Goal: Information Seeking & Learning: Learn about a topic

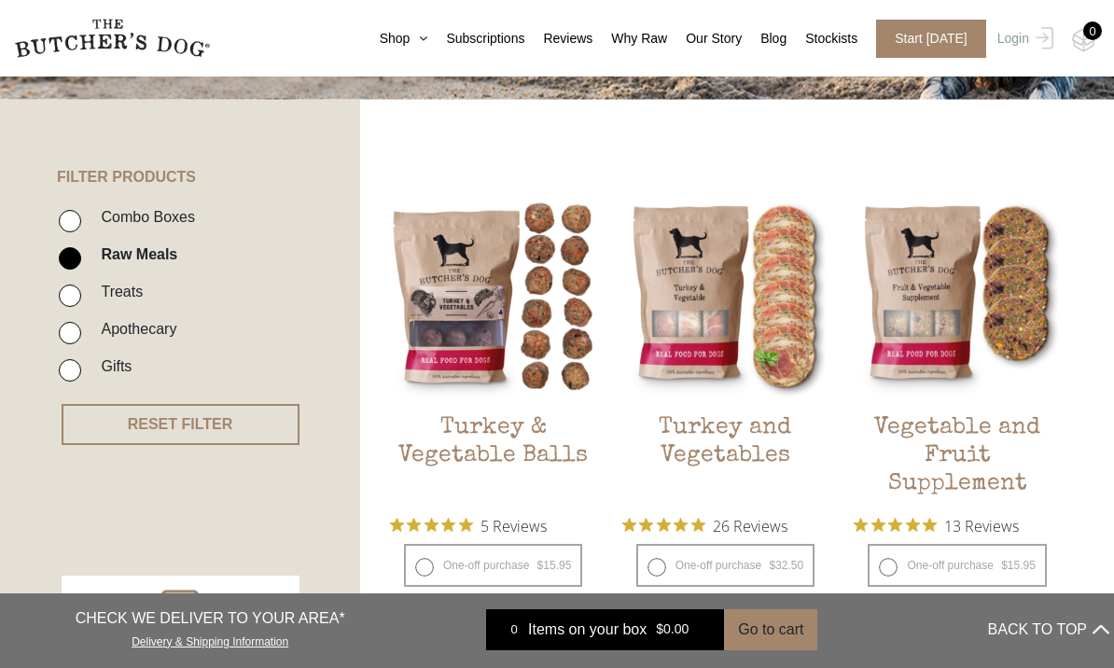
click at [0, 0] on img at bounding box center [0, 0] width 0 height 0
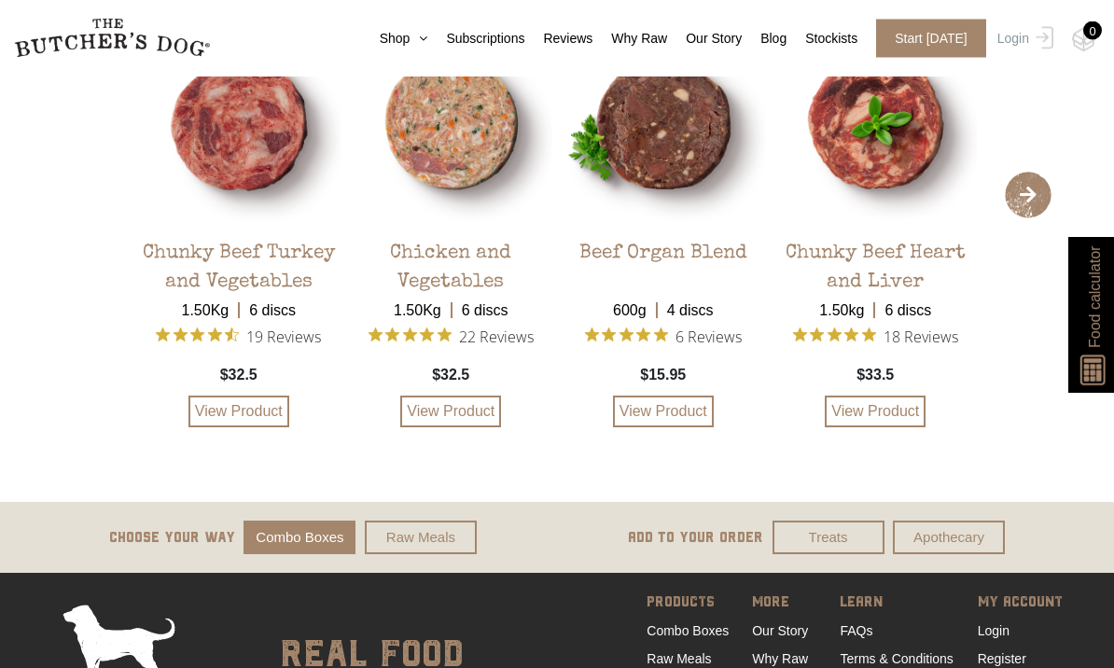
scroll to position [4029, 0]
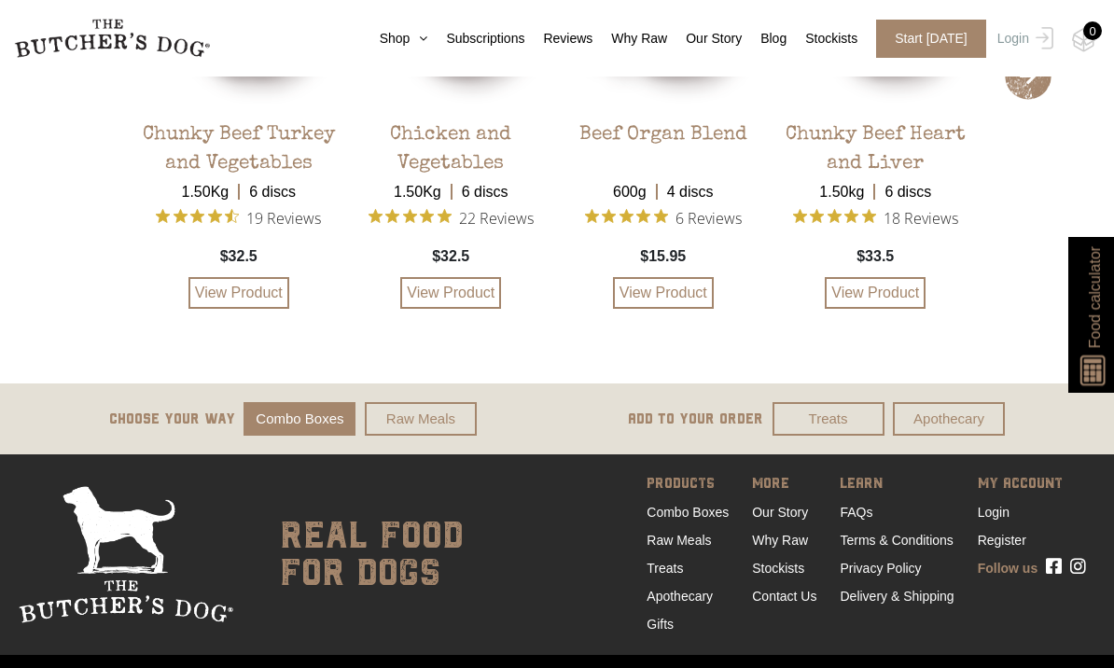
click at [867, 513] on link "FAQs" at bounding box center [856, 512] width 33 height 15
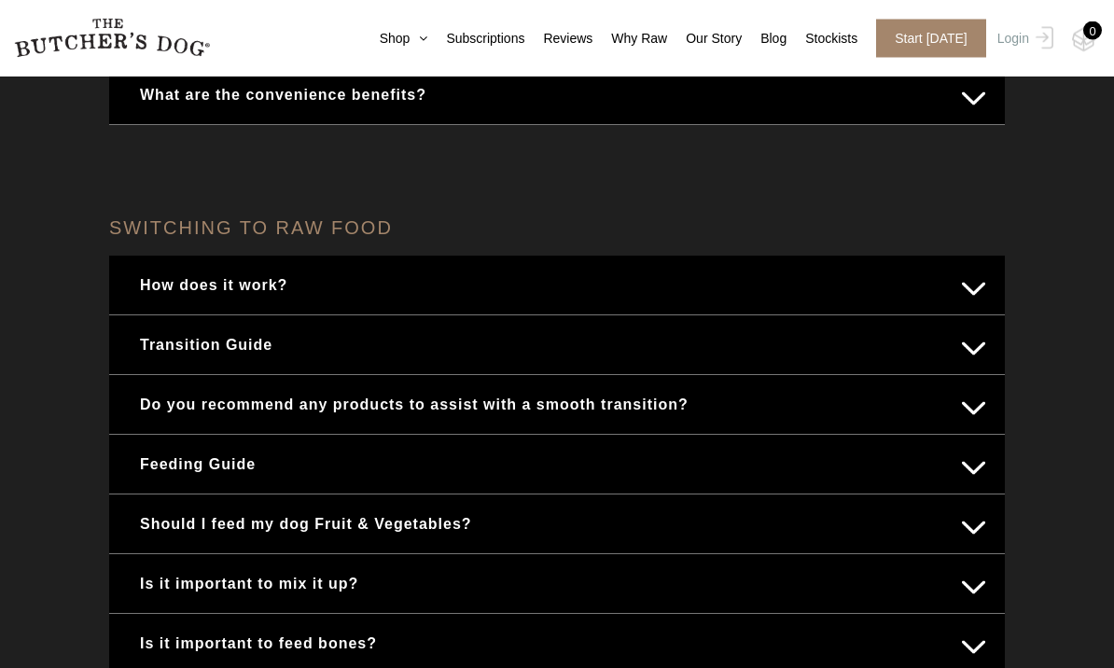
scroll to position [636, 0]
click at [971, 467] on button "Feeding Guide" at bounding box center [557, 464] width 858 height 36
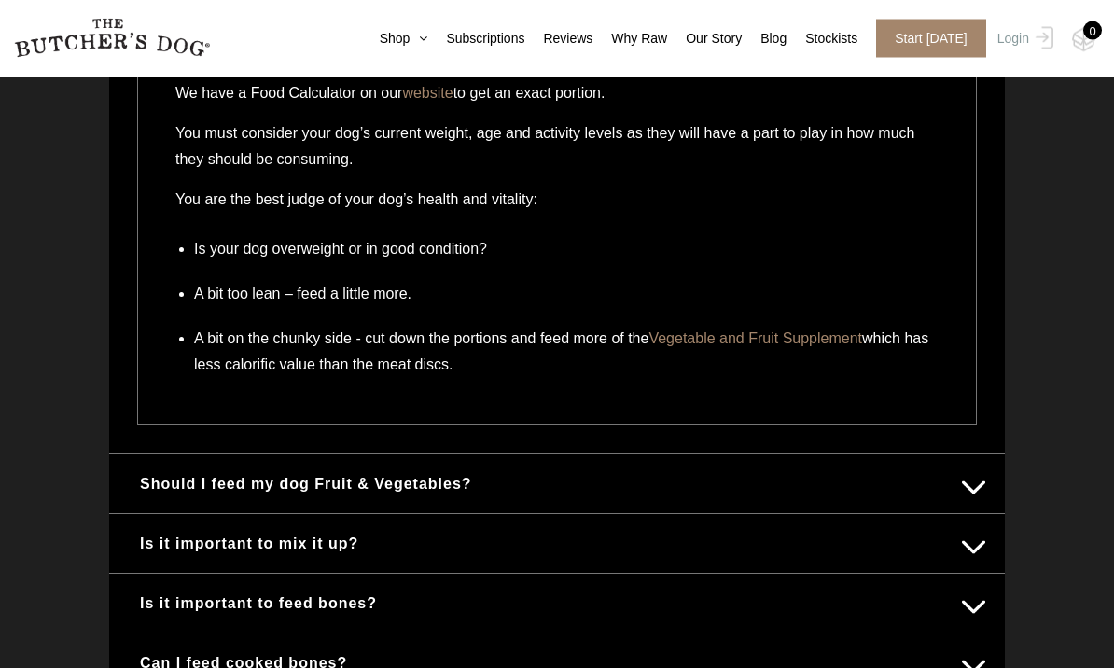
scroll to position [1735, 0]
click at [956, 486] on button "Should I feed my dog Fruit & Vegetables?" at bounding box center [557, 483] width 858 height 36
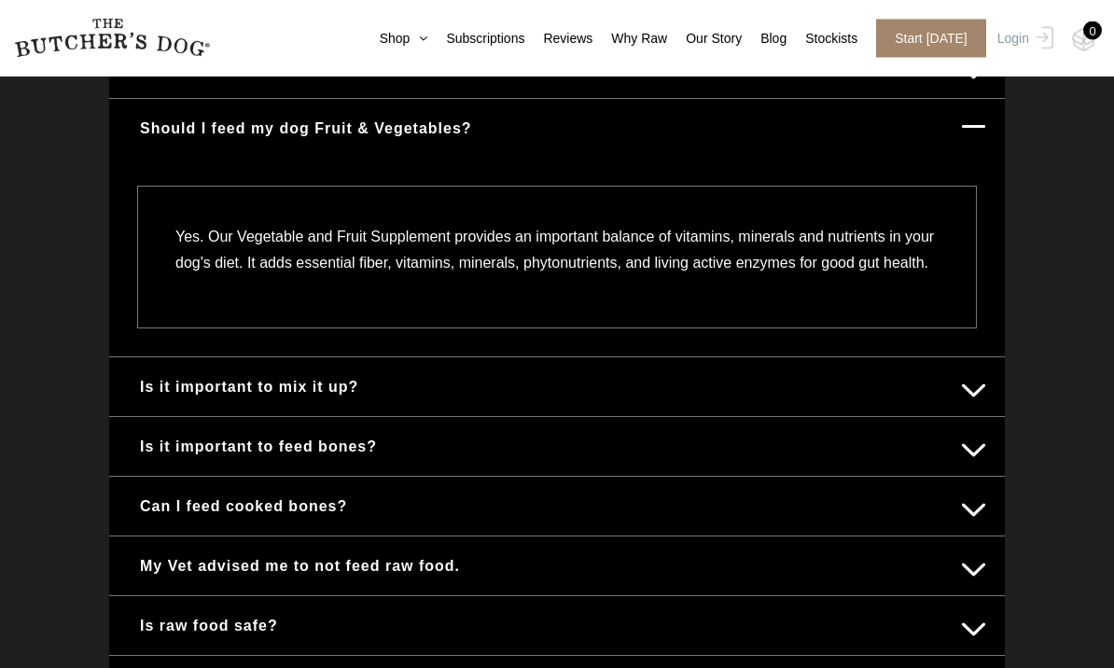
scroll to position [1032, 0]
click at [954, 405] on button "Is it important to mix it up?" at bounding box center [557, 387] width 858 height 36
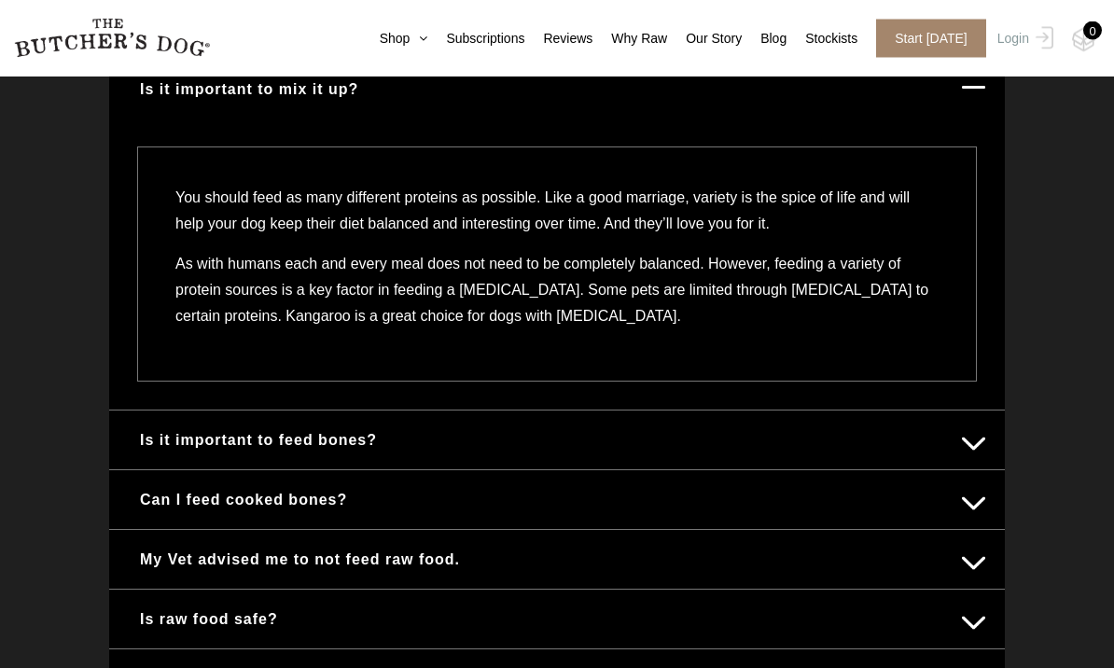
scroll to position [1136, 0]
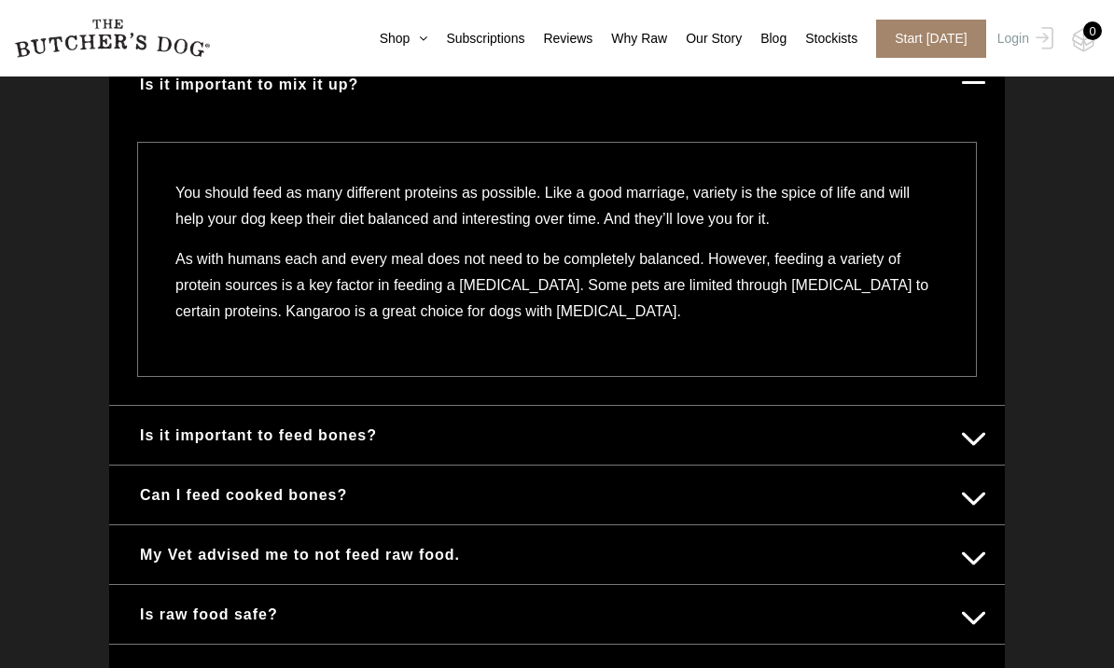
click at [948, 439] on button "Is it important to feed bones?" at bounding box center [557, 435] width 858 height 36
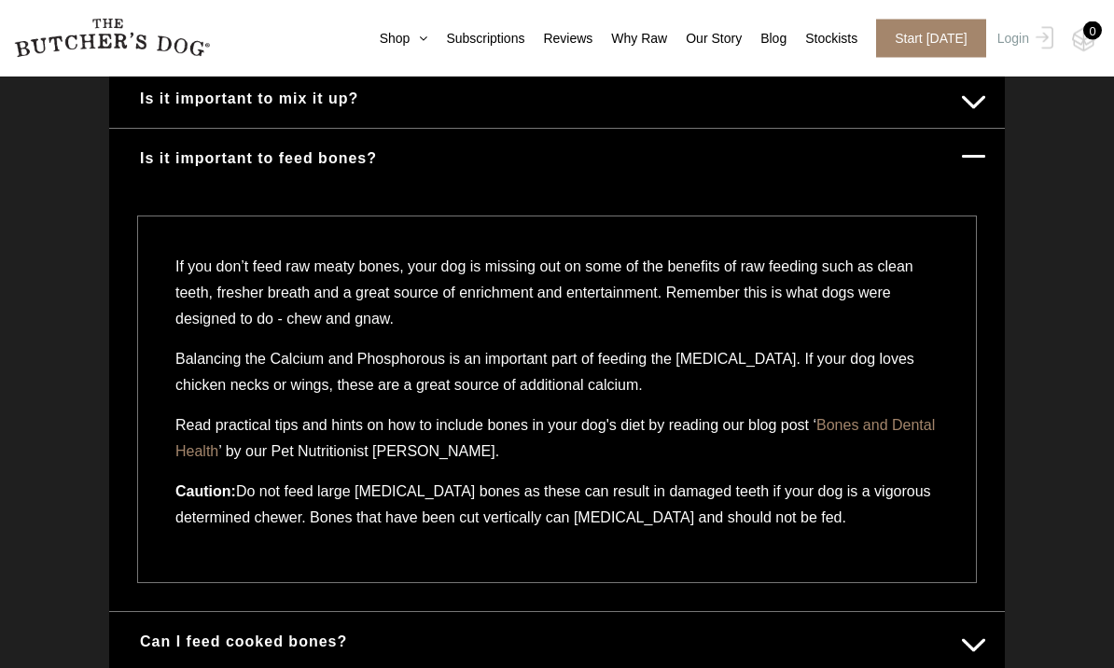
scroll to position [1122, 0]
click at [218, 457] on link "Bones and Dental Health" at bounding box center [555, 438] width 760 height 42
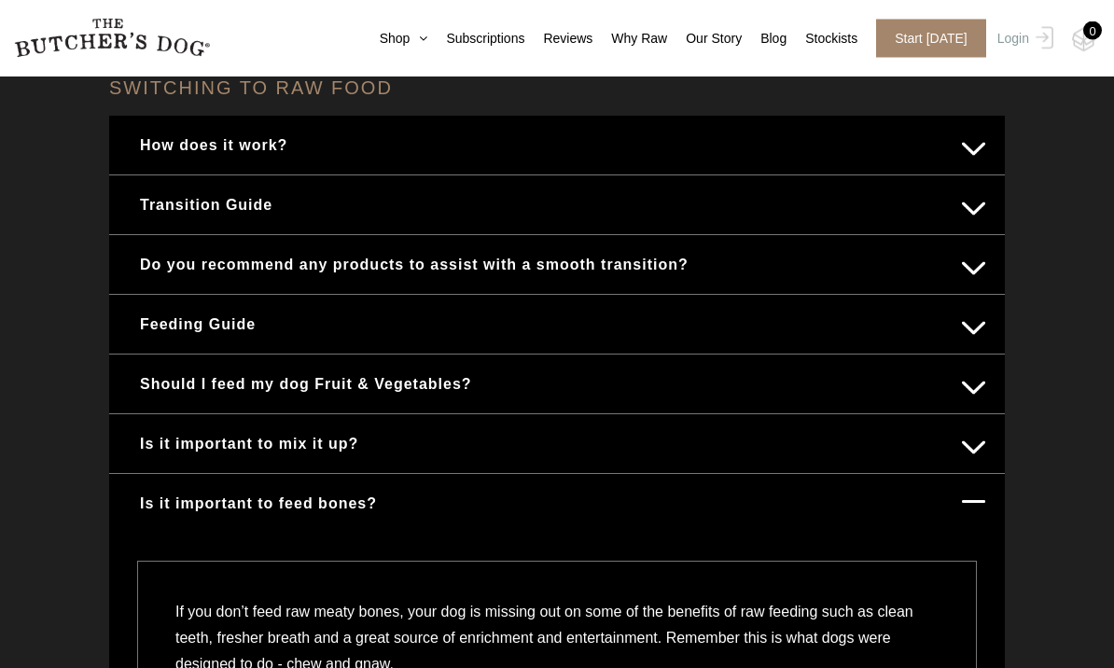
click at [173, 334] on button "Feeding Guide" at bounding box center [557, 325] width 858 height 36
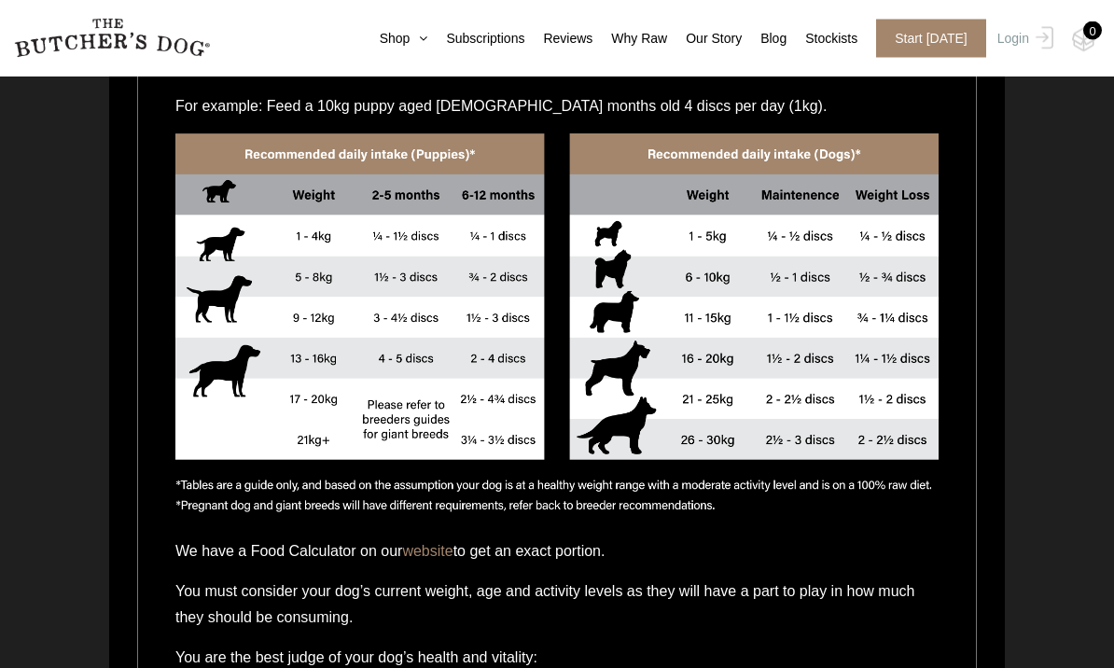
scroll to position [1399, 0]
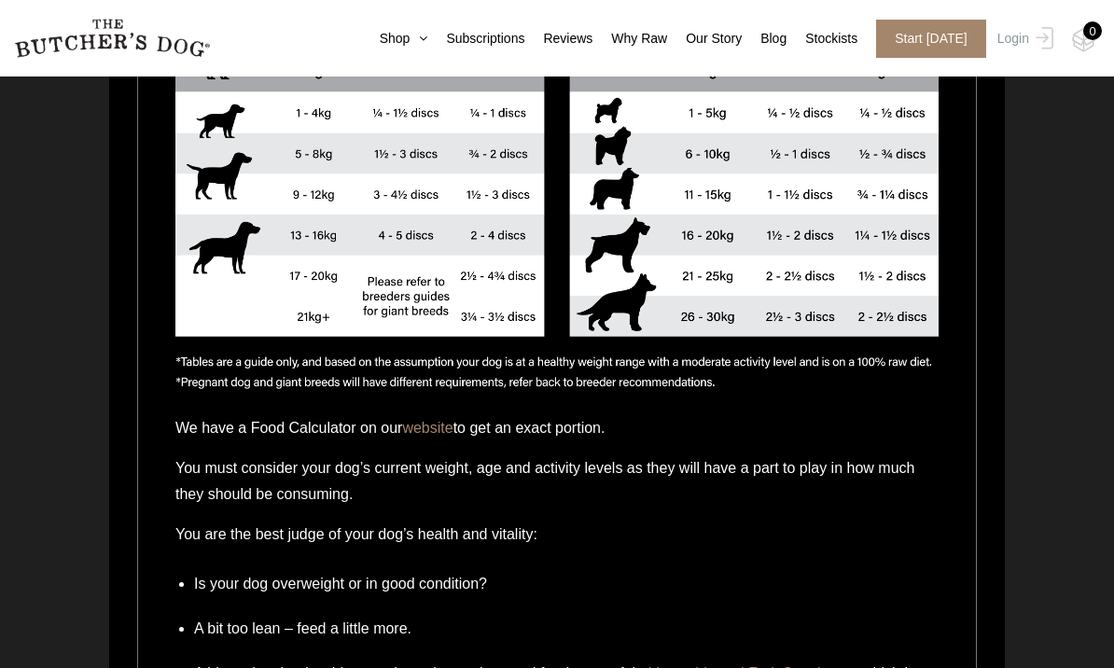
click at [435, 436] on link "website" at bounding box center [427, 428] width 50 height 16
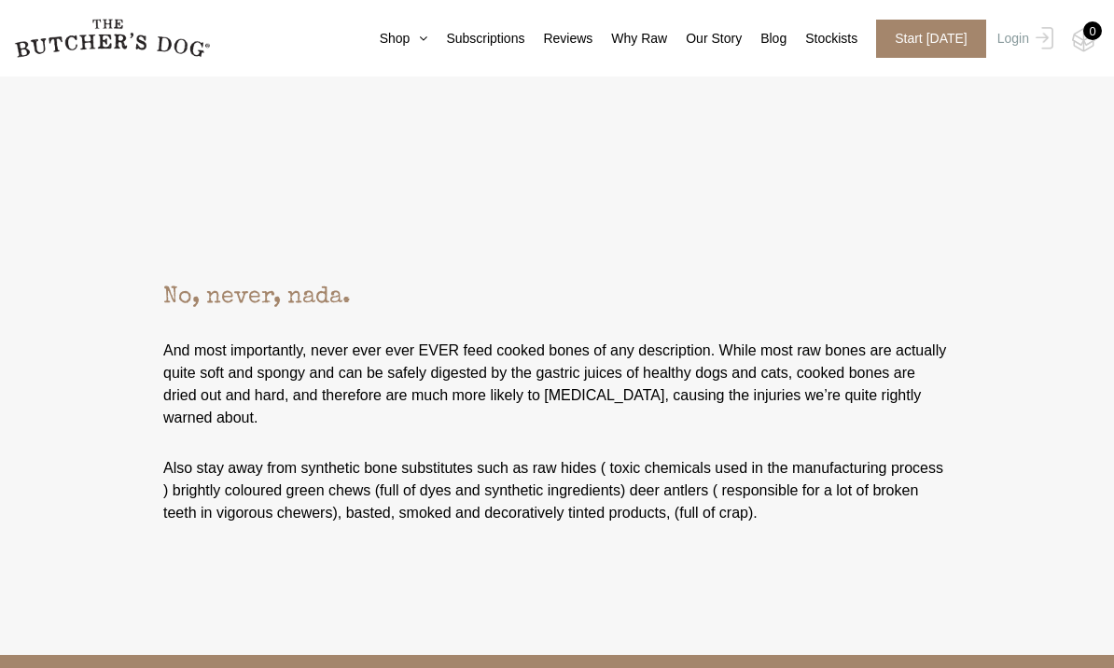
scroll to position [6135, 0]
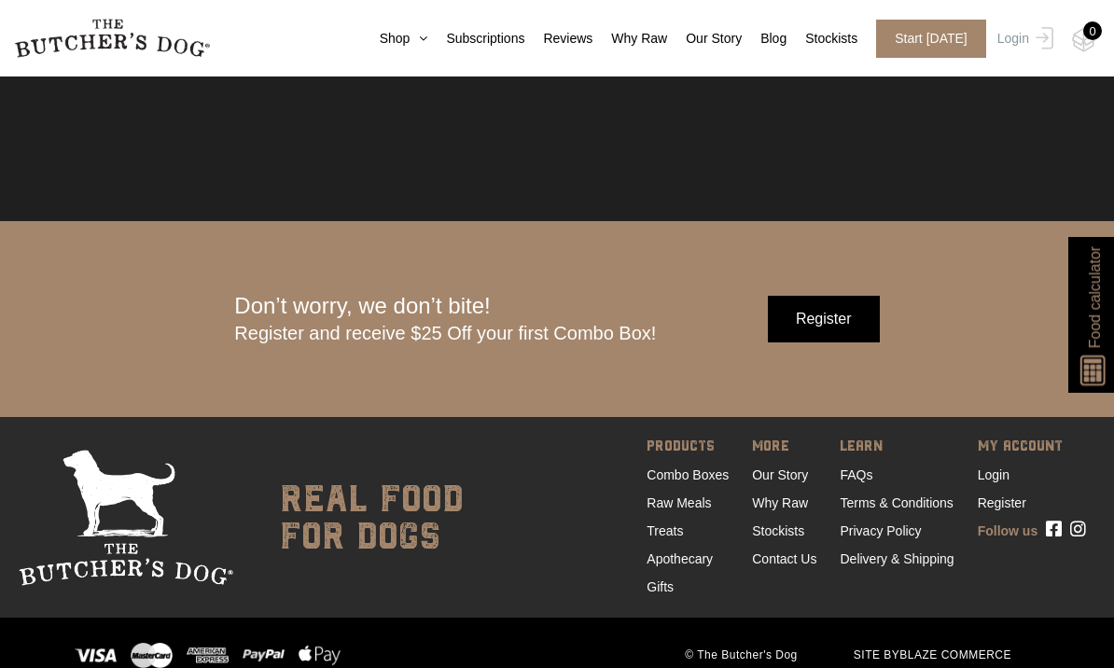
scroll to position [5401, 0]
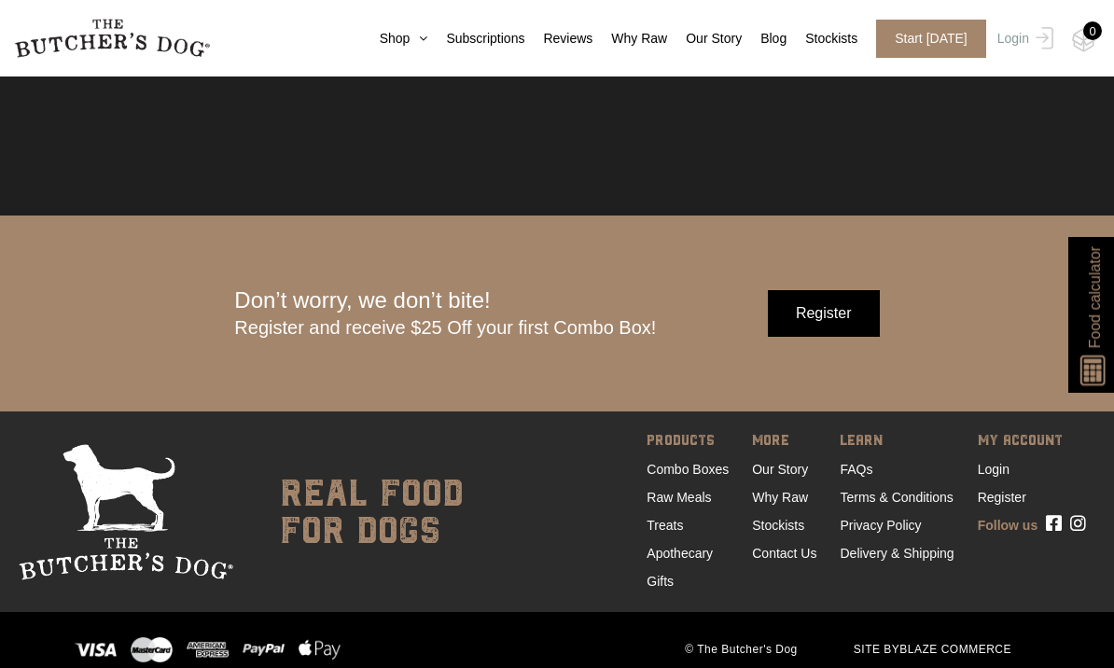
click at [1088, 348] on span "Food calculator" at bounding box center [1094, 297] width 22 height 102
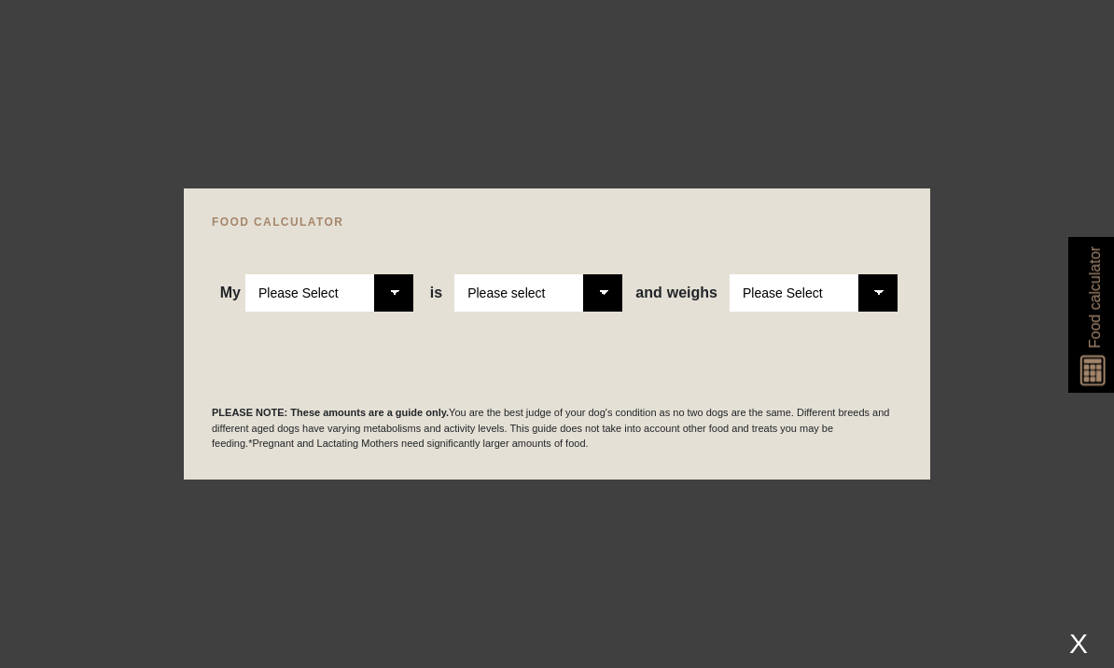
scroll to position [65, 0]
click at [285, 288] on select "Please Select Adult Dog Puppy" at bounding box center [329, 292] width 168 height 37
select select "adult"
click at [490, 294] on select "Please select a healthy weight overweight" at bounding box center [538, 292] width 168 height 37
select select "0"
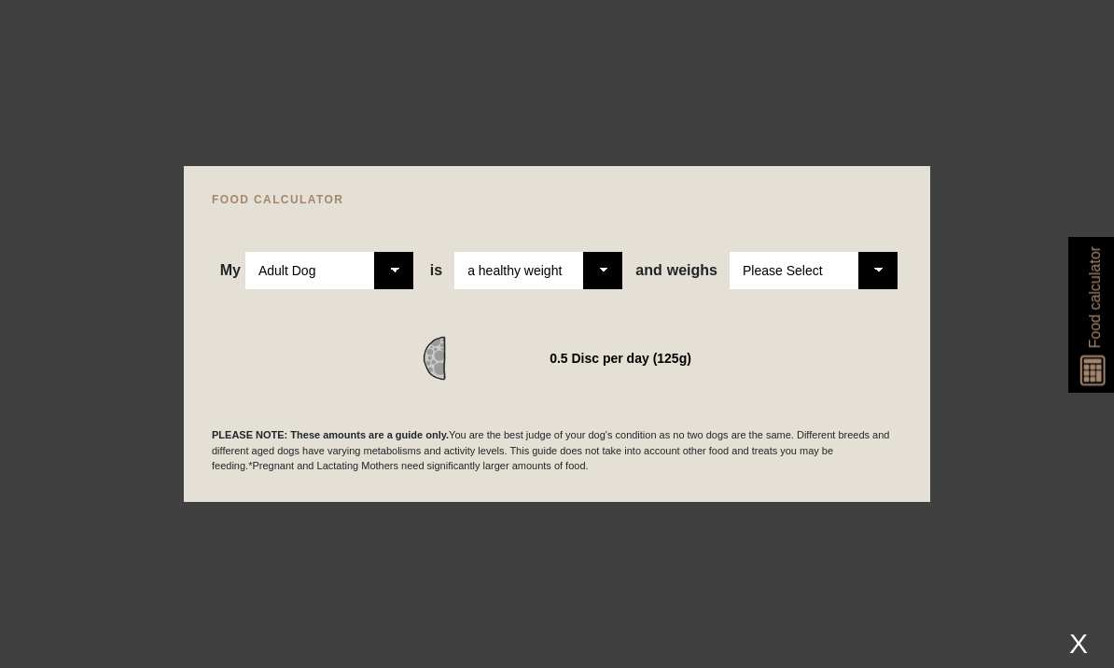
click at [819, 275] on select "Please Select 1kg 2kg 3kg 4kg 5kg 6kg 7kg 8kg 9kg 10kg 11kg 12kg 13kg 14kg 15kg…" at bounding box center [814, 270] width 168 height 37
click at [871, 271] on select "Please Select 1kg 2kg 3kg 4kg 5kg 6kg 7kg 8kg 9kg 10kg 11kg 12kg 13kg 14kg 15kg…" at bounding box center [814, 270] width 168 height 37
click at [854, 264] on select "Please Select 1kg 2kg 3kg 4kg 5kg 6kg 7kg 8kg 9kg 10kg 11kg 12kg 13kg 14kg 15kg…" at bounding box center [814, 270] width 168 height 37
select select "23"
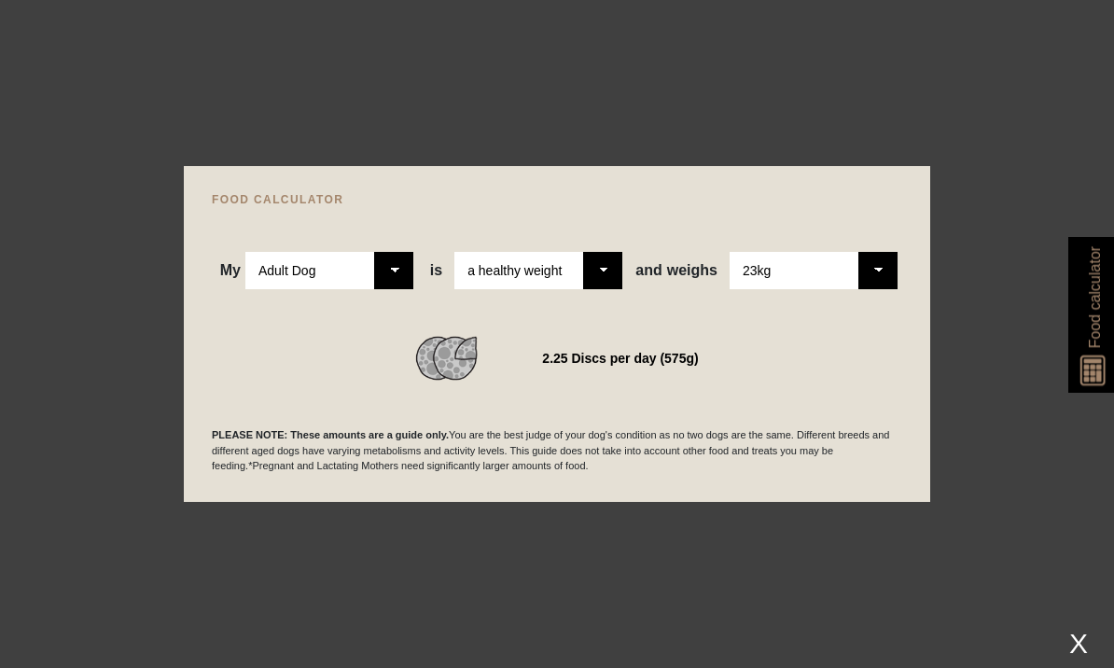
click at [1081, 634] on div "X" at bounding box center [1079, 643] width 34 height 31
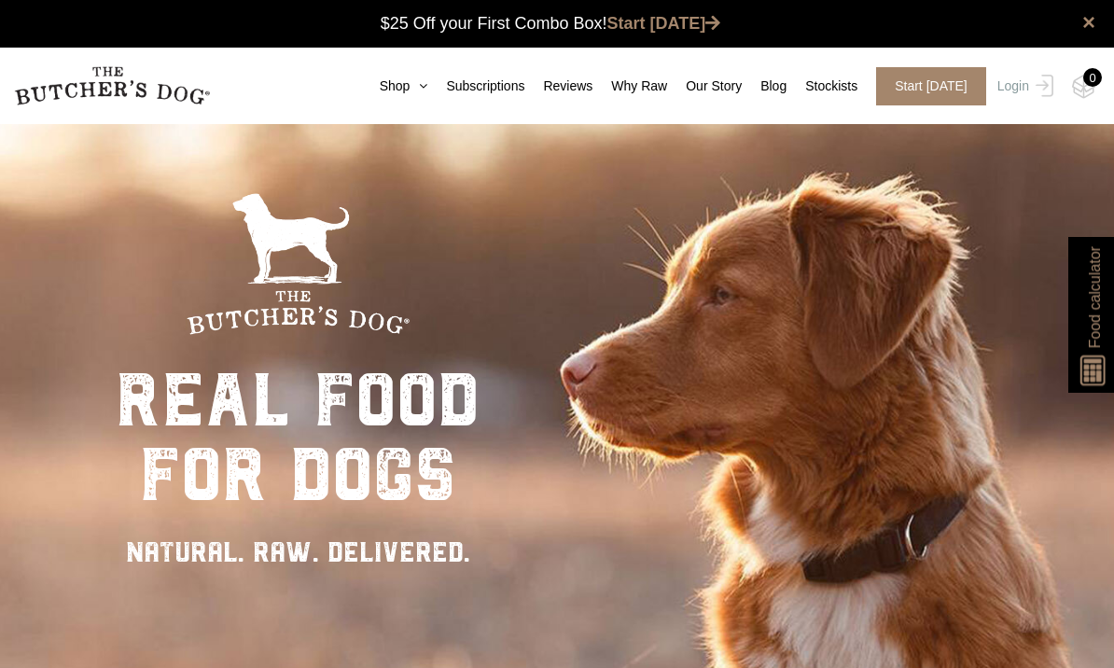
click at [389, 92] on link "Shop" at bounding box center [394, 87] width 67 height 20
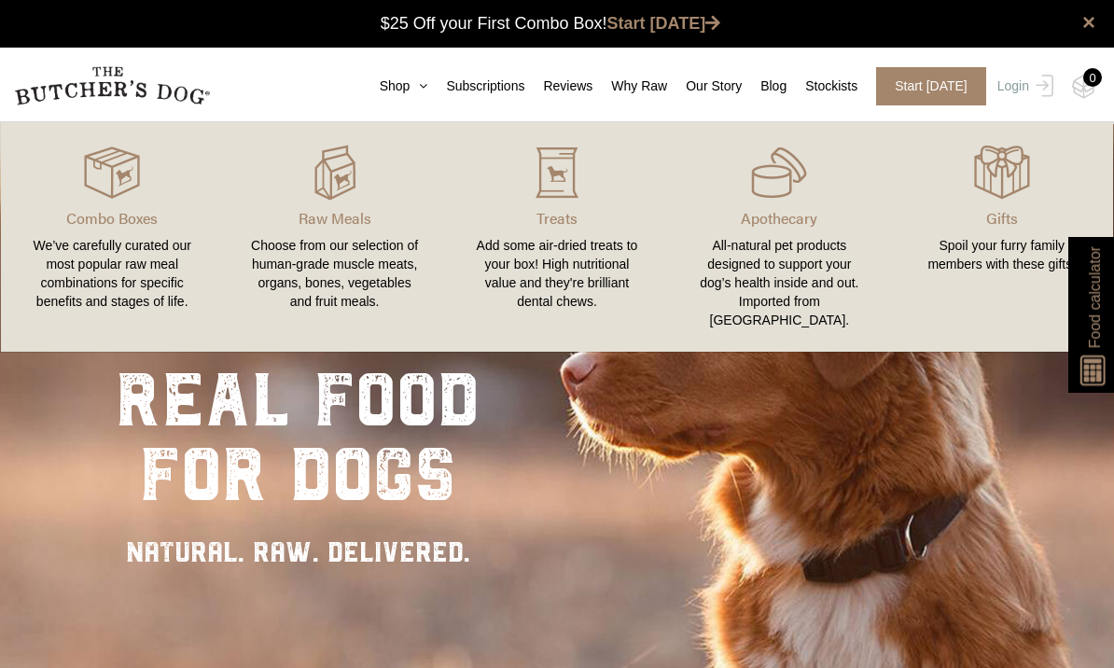
click at [333, 237] on div "Choose from our selection of human-grade muscle meats, organs, bones, vegetable…" at bounding box center [333, 273] width 177 height 75
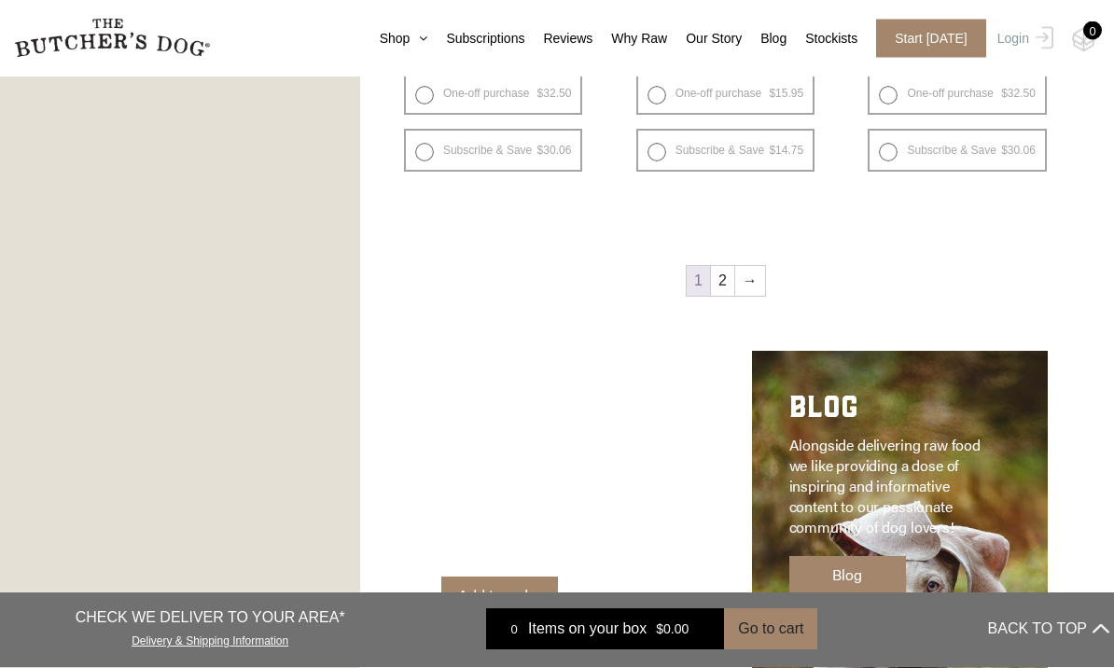
scroll to position [2403, 0]
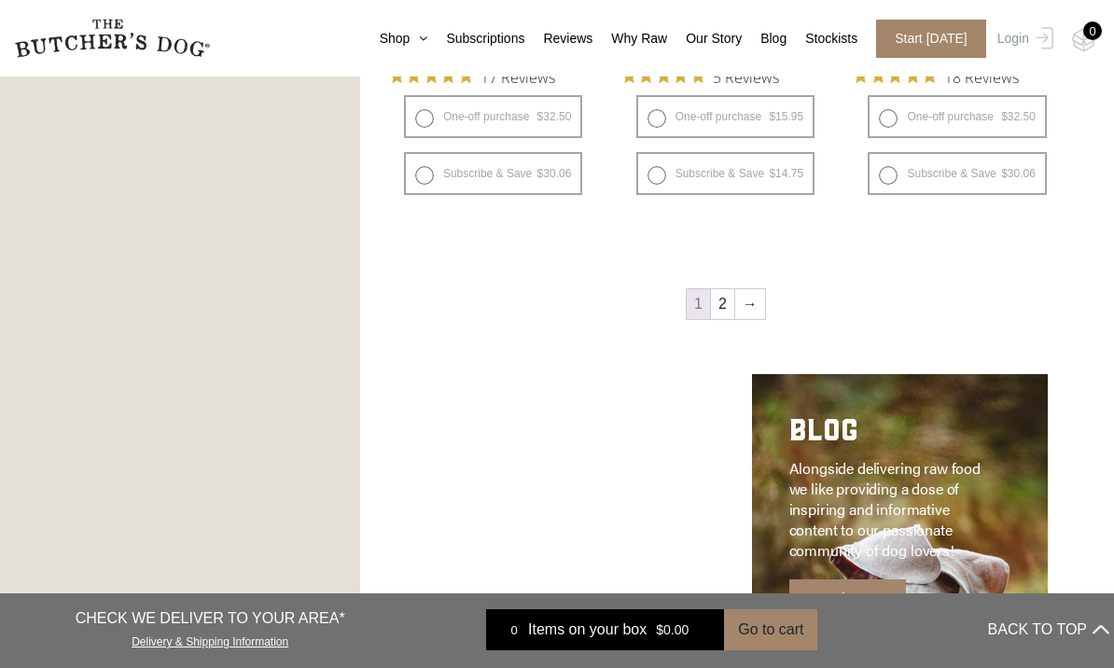
click at [759, 305] on link "→" at bounding box center [750, 304] width 30 height 30
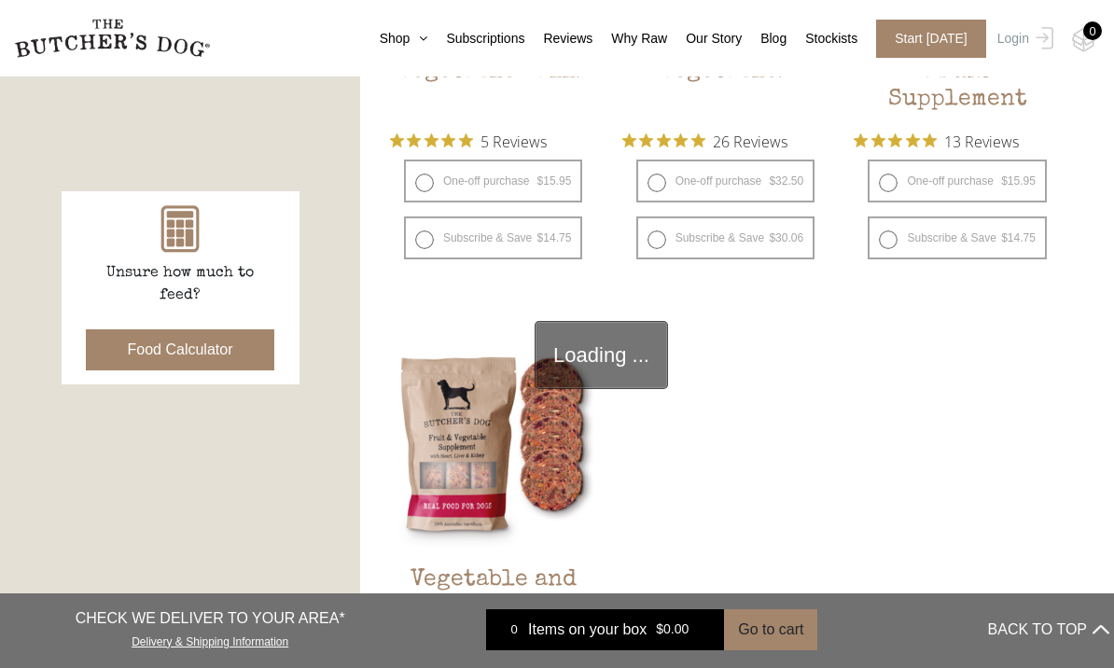
scroll to position [422, 0]
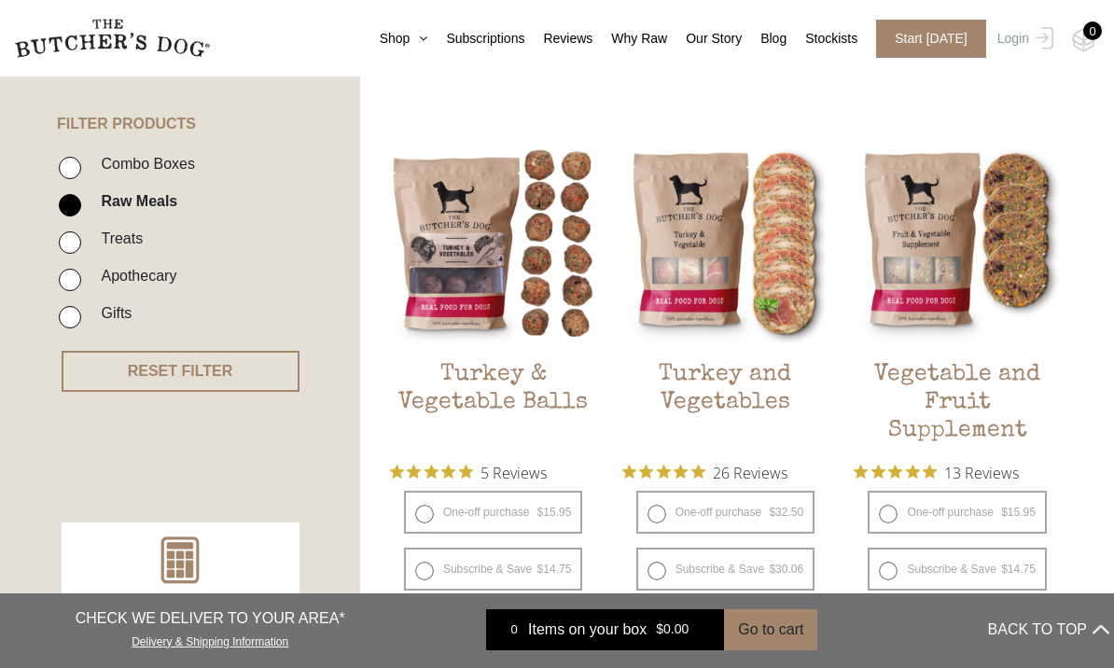
click at [714, 390] on h2 "Turkey and Vegetables" at bounding box center [725, 405] width 206 height 88
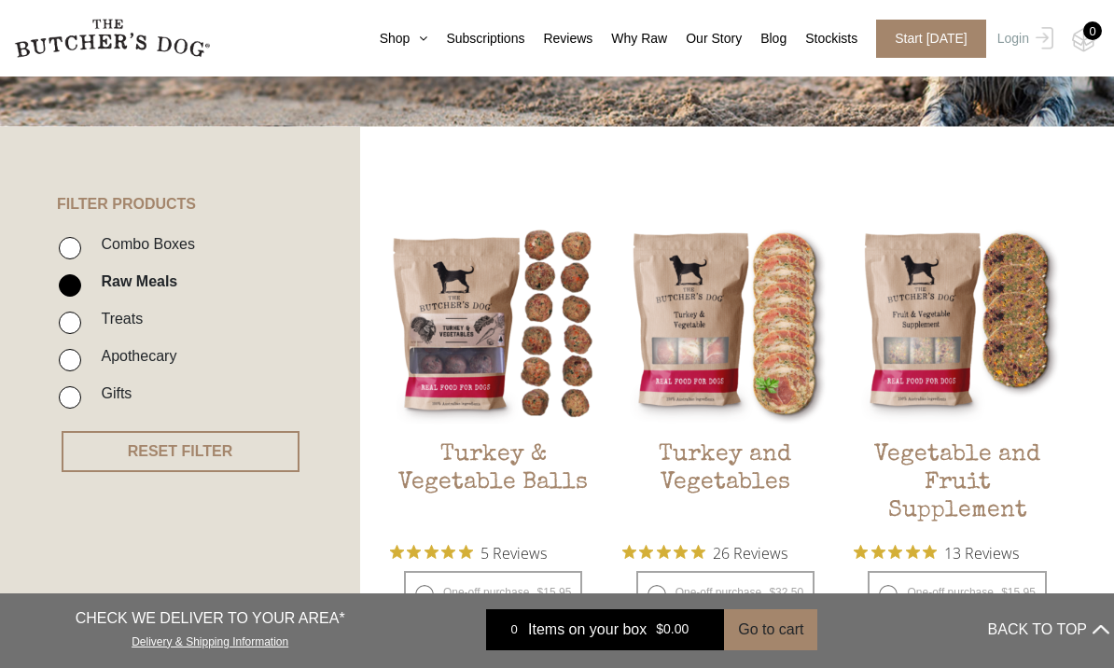
scroll to position [345, 0]
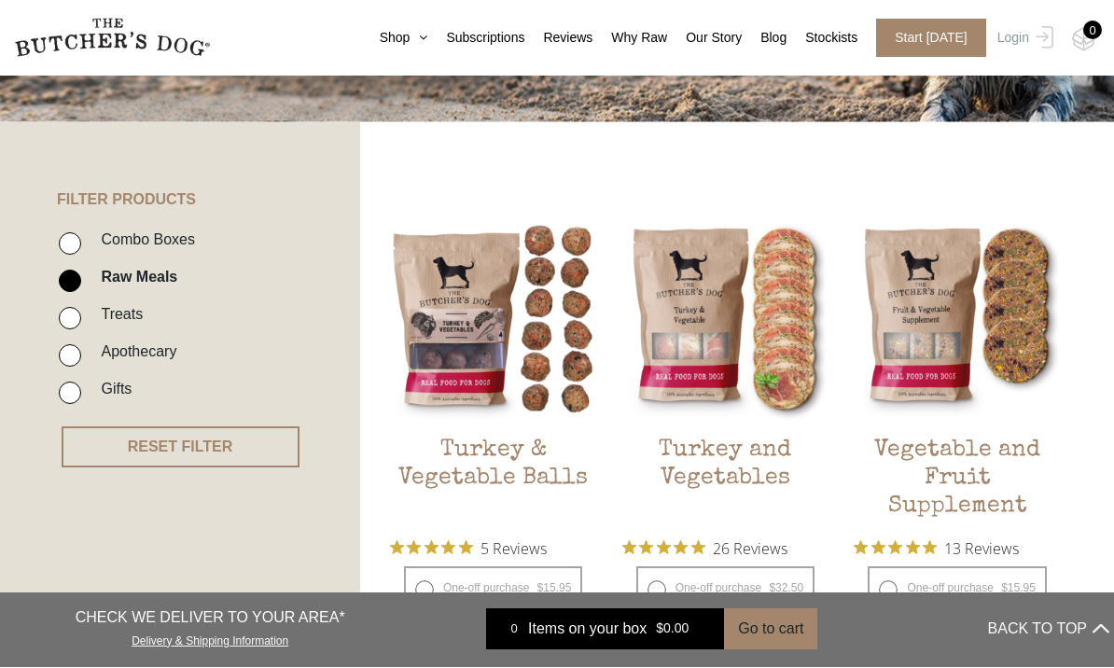
click at [972, 473] on h2 "Vegetable and Fruit Supplement" at bounding box center [957, 482] width 206 height 88
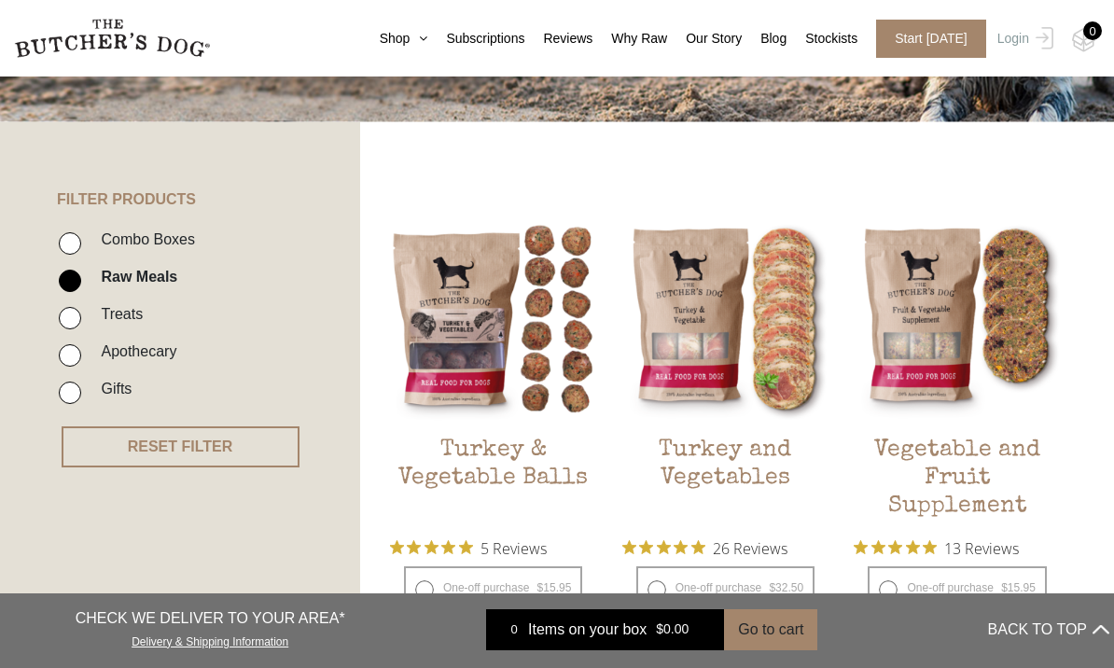
click at [723, 470] on h2 "Turkey and Vegetables" at bounding box center [725, 481] width 206 height 88
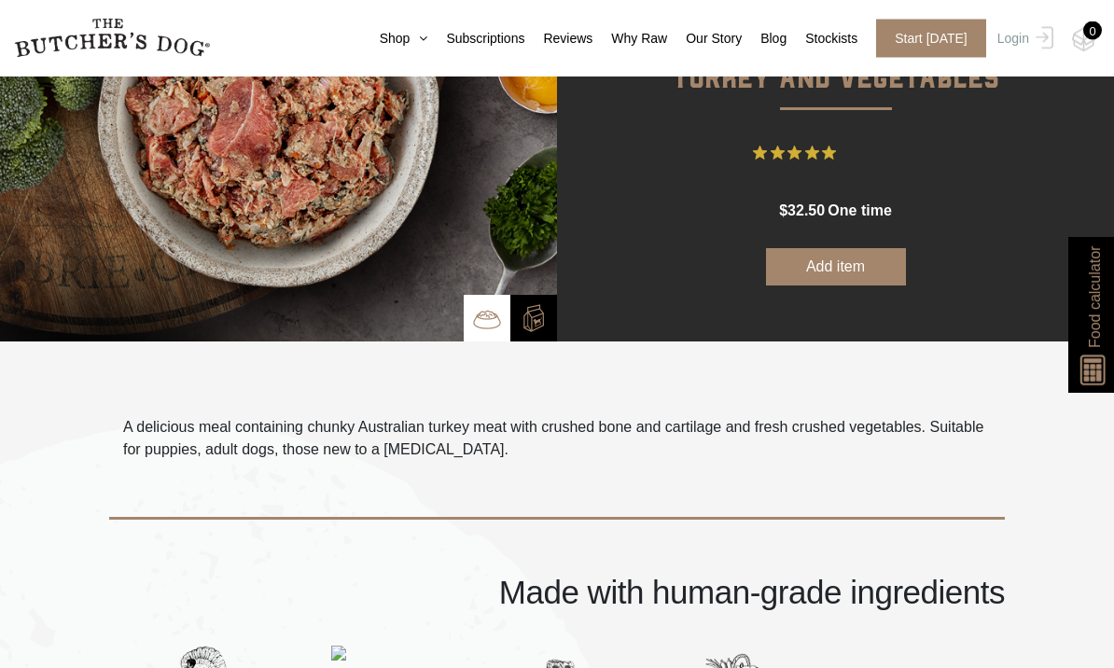
click at [545, 314] on img at bounding box center [534, 319] width 28 height 28
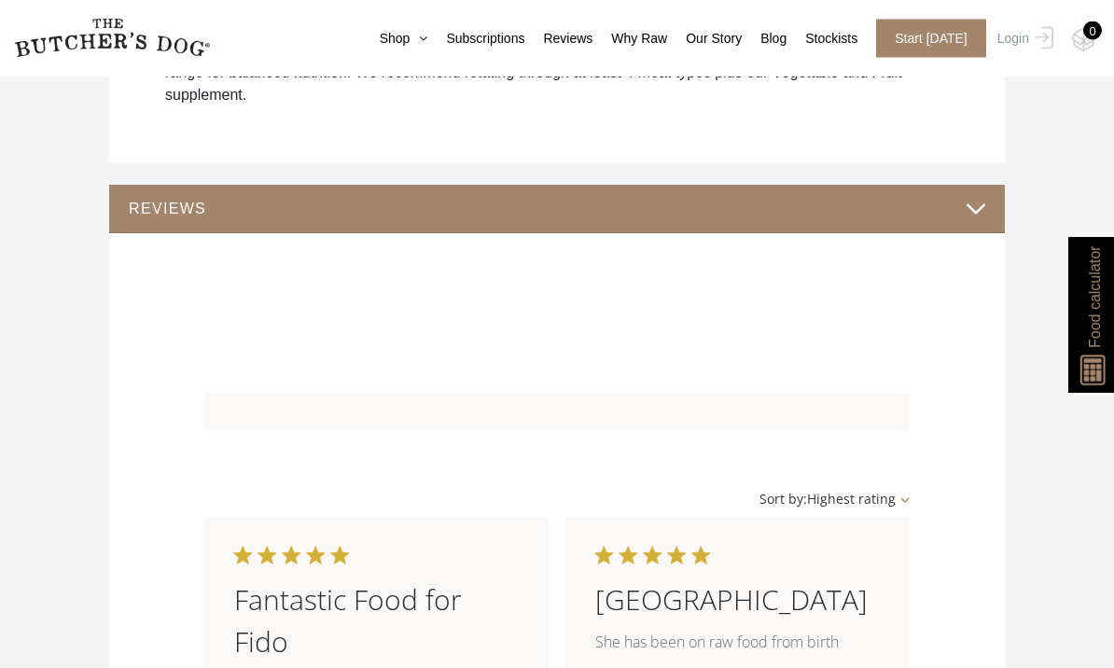
scroll to position [1637, 0]
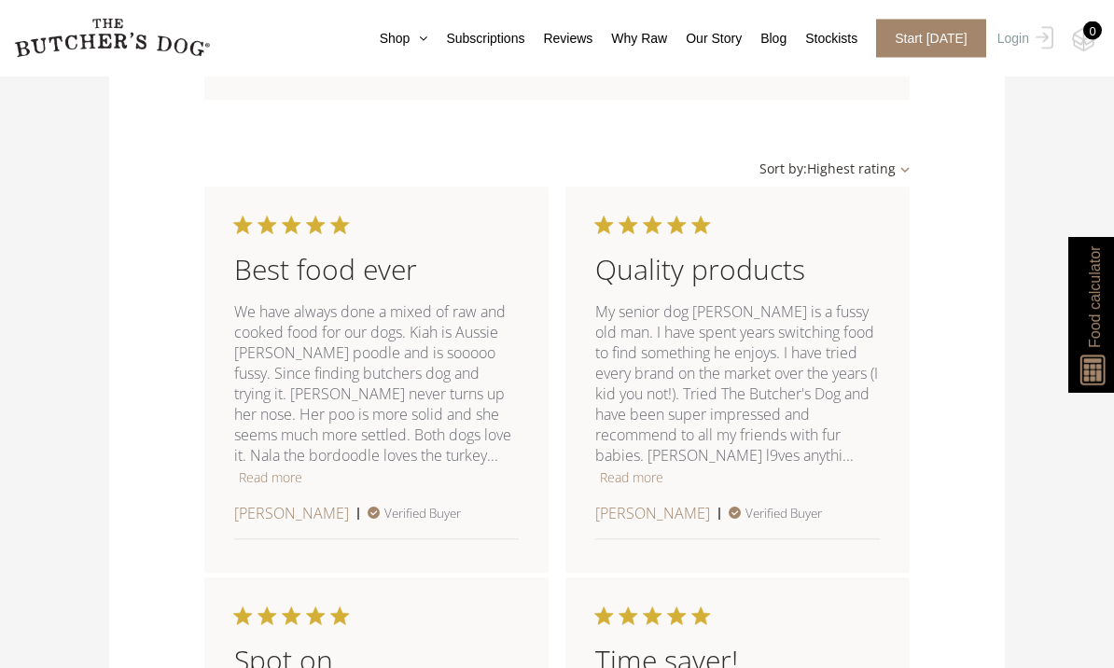
scroll to position [2085, 0]
